Goal: Task Accomplishment & Management: Manage account settings

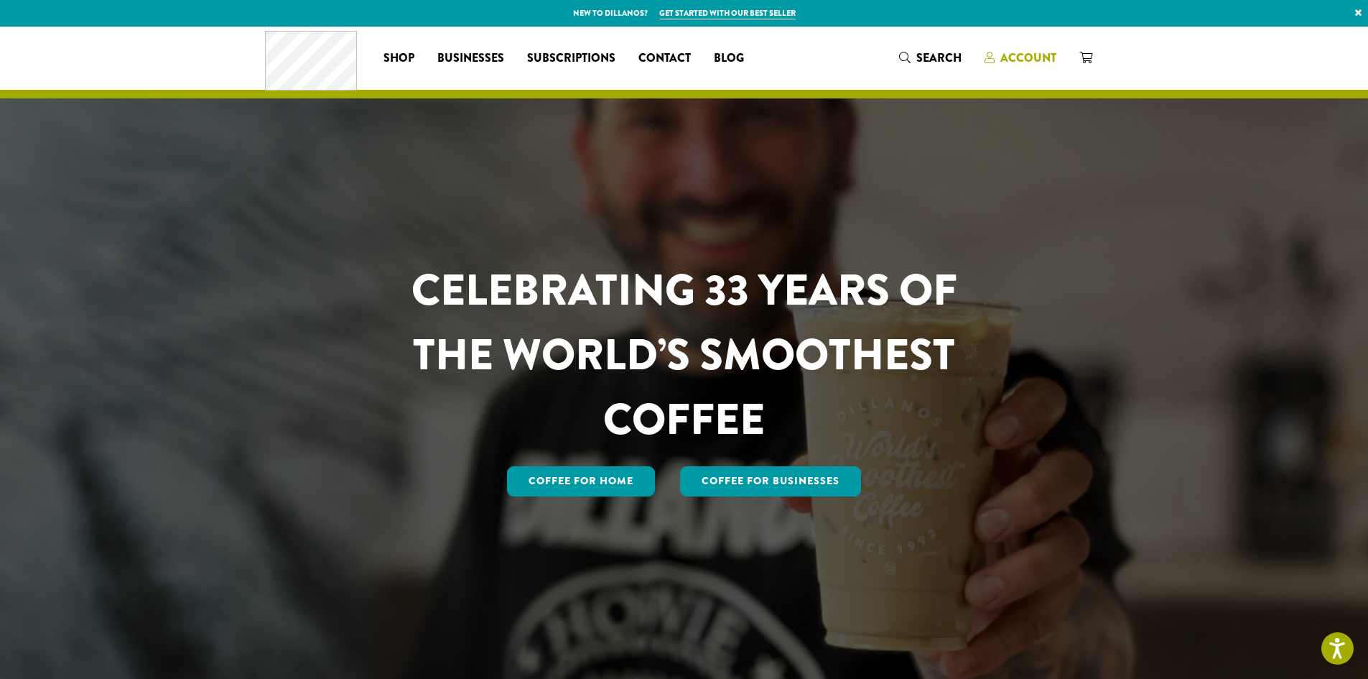
click at [1020, 62] on span "Account" at bounding box center [1028, 58] width 56 height 17
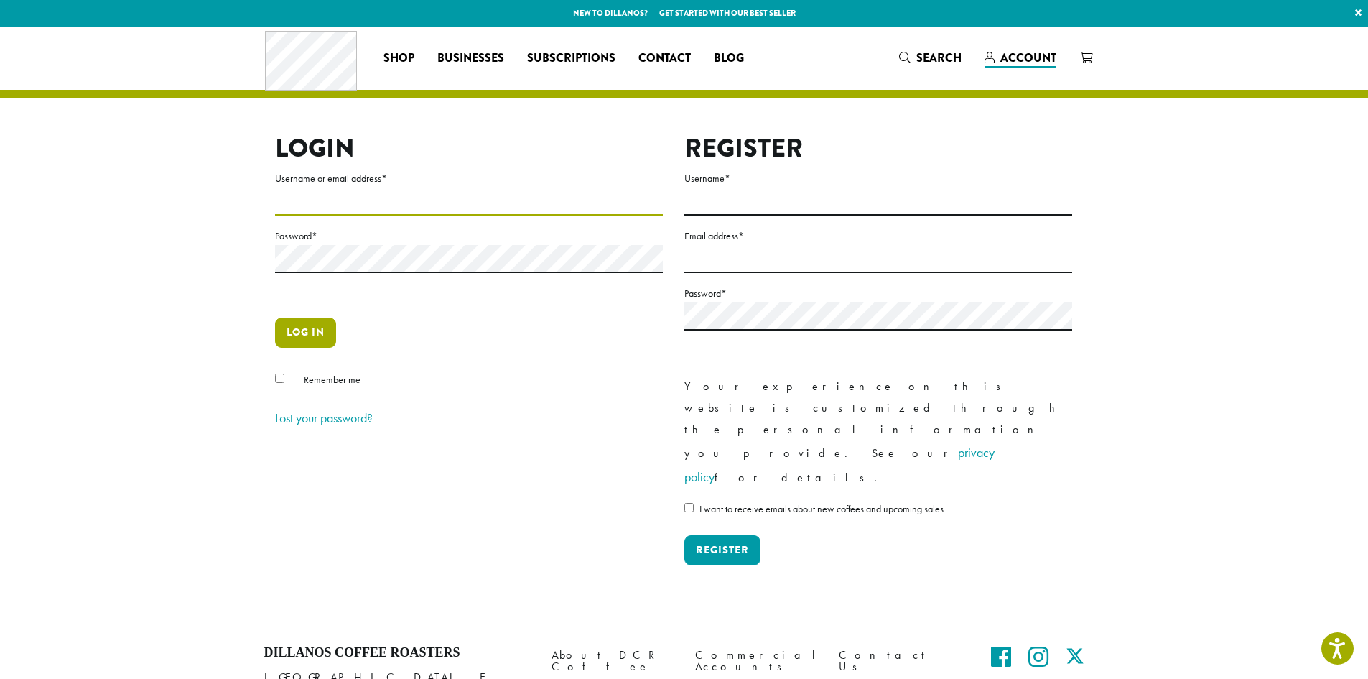
type input "*******"
click at [295, 338] on button "Log in" at bounding box center [305, 332] width 61 height 30
